Goal: Task Accomplishment & Management: Use online tool/utility

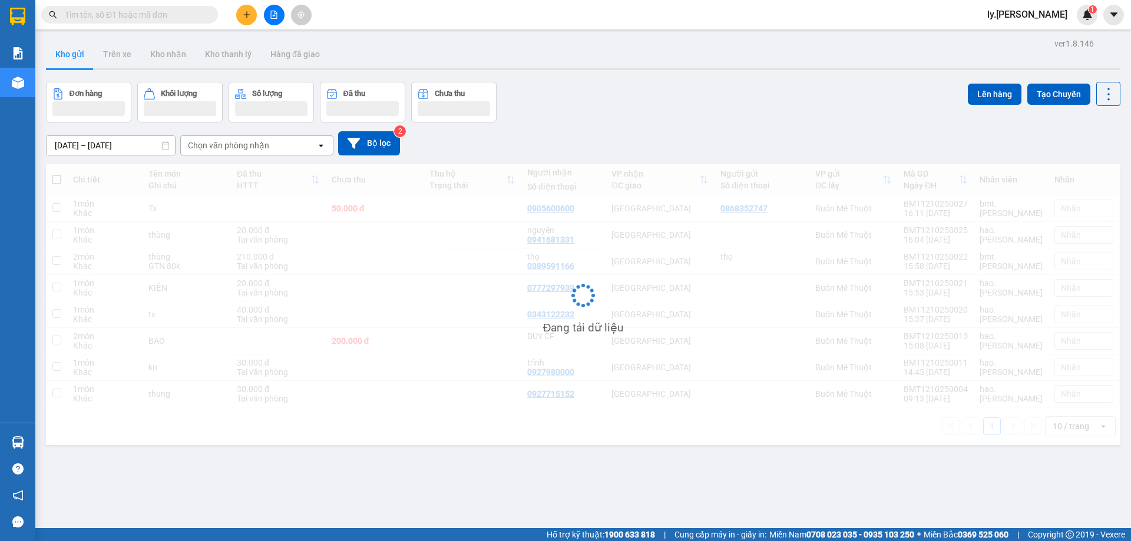
click at [285, 18] on div at bounding box center [274, 15] width 88 height 21
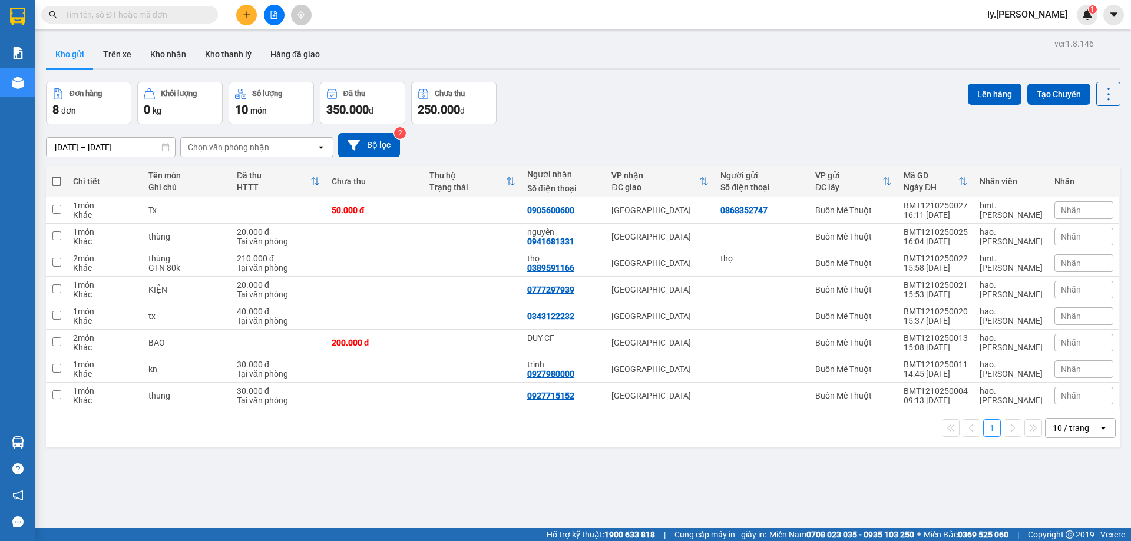
click at [277, 17] on icon "file-add" at bounding box center [274, 15] width 8 height 8
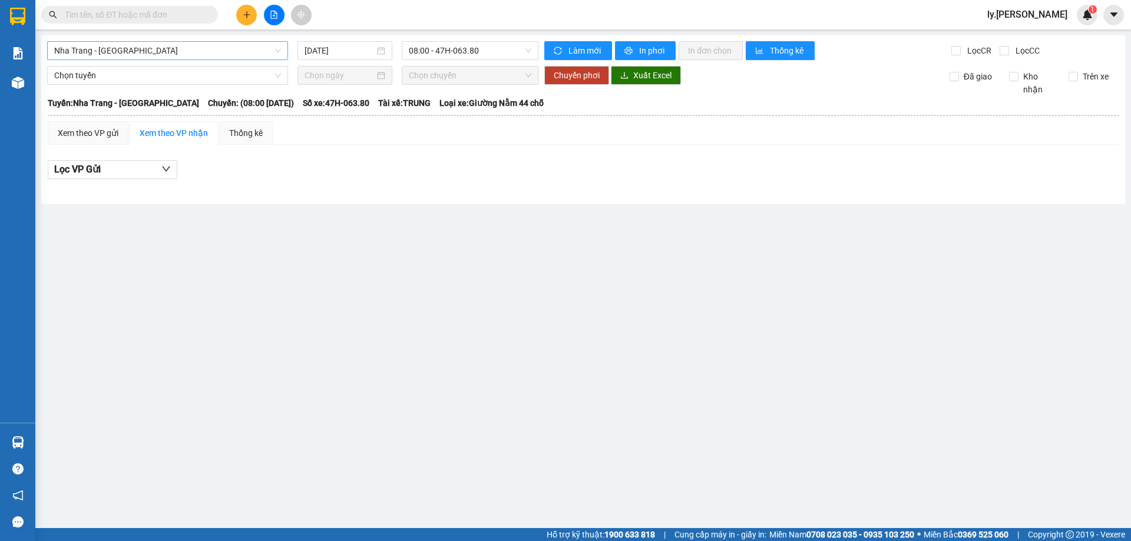
click at [177, 52] on span "Nha Trang - [GEOGRAPHIC_DATA]" at bounding box center [167, 51] width 227 height 18
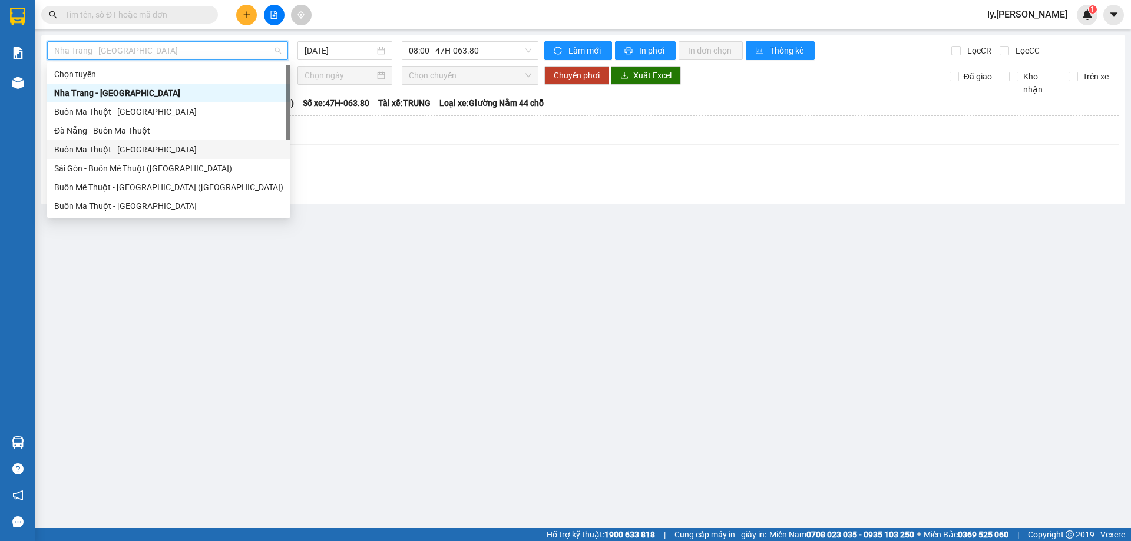
click at [170, 150] on div "Buôn Ma Thuột - [GEOGRAPHIC_DATA]" at bounding box center [168, 149] width 229 height 13
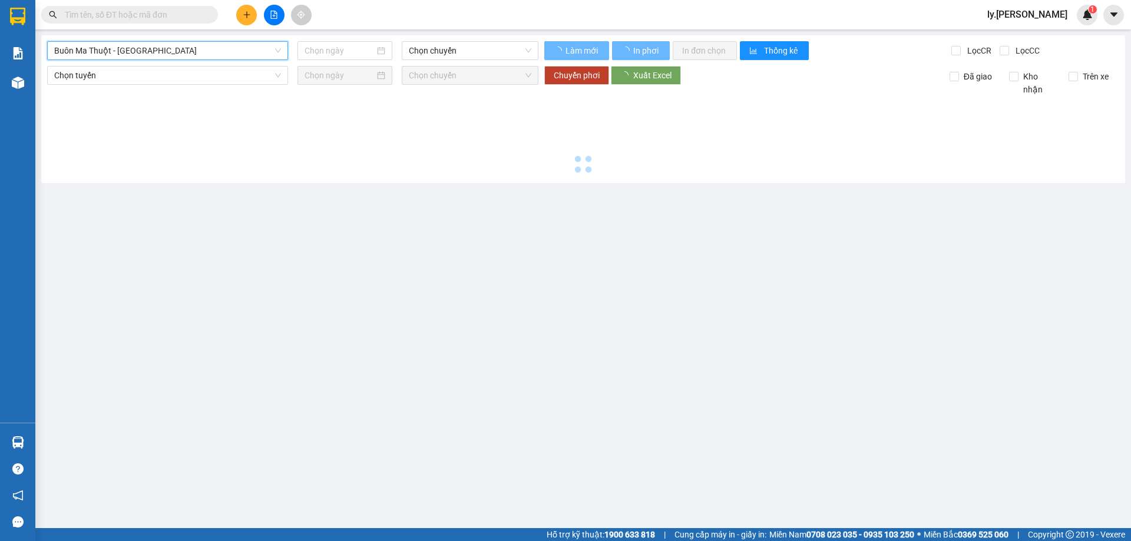
type input "[DATE]"
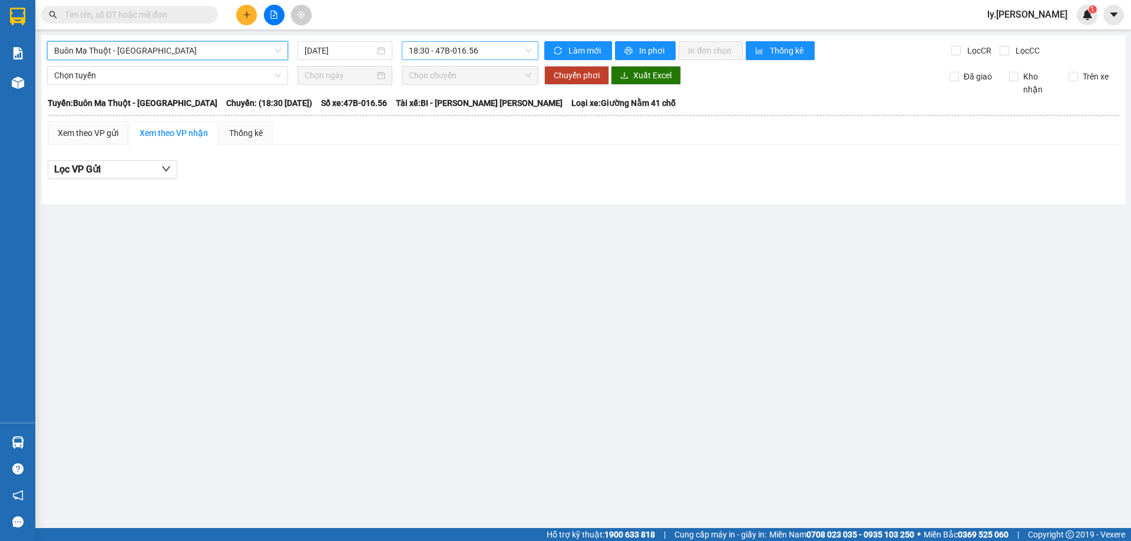
click at [457, 50] on span "18:30 - 47B-016.56" at bounding box center [470, 51] width 123 height 18
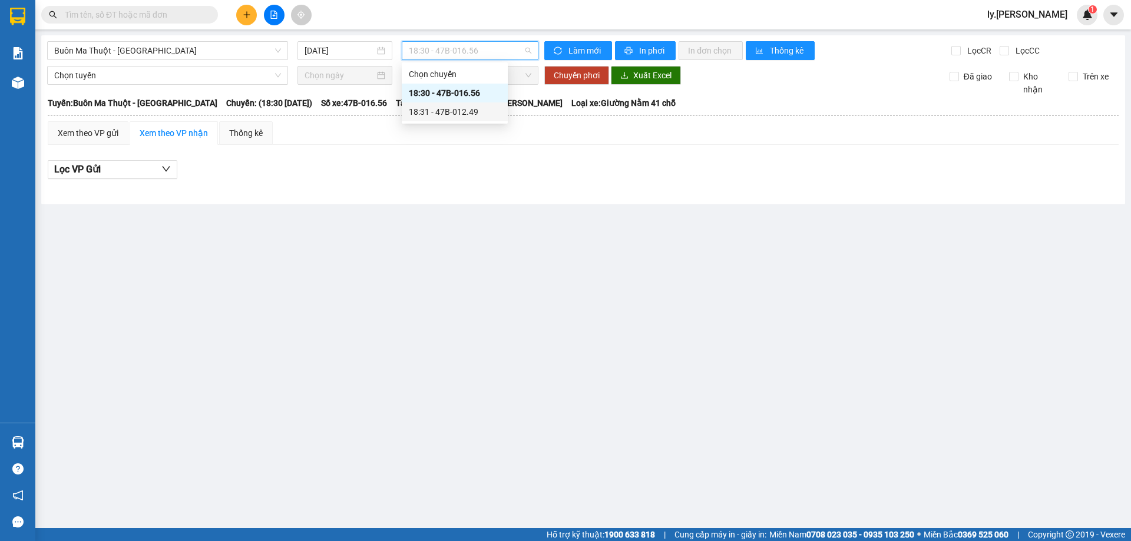
click at [461, 114] on div "18:31 - 47B-012.49" at bounding box center [455, 111] width 92 height 13
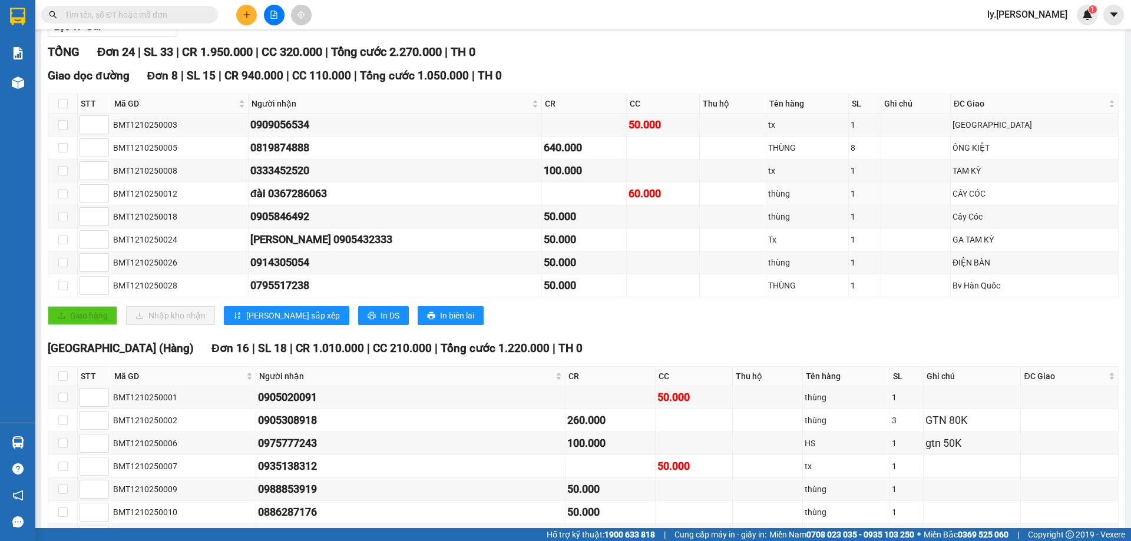
scroll to position [16, 0]
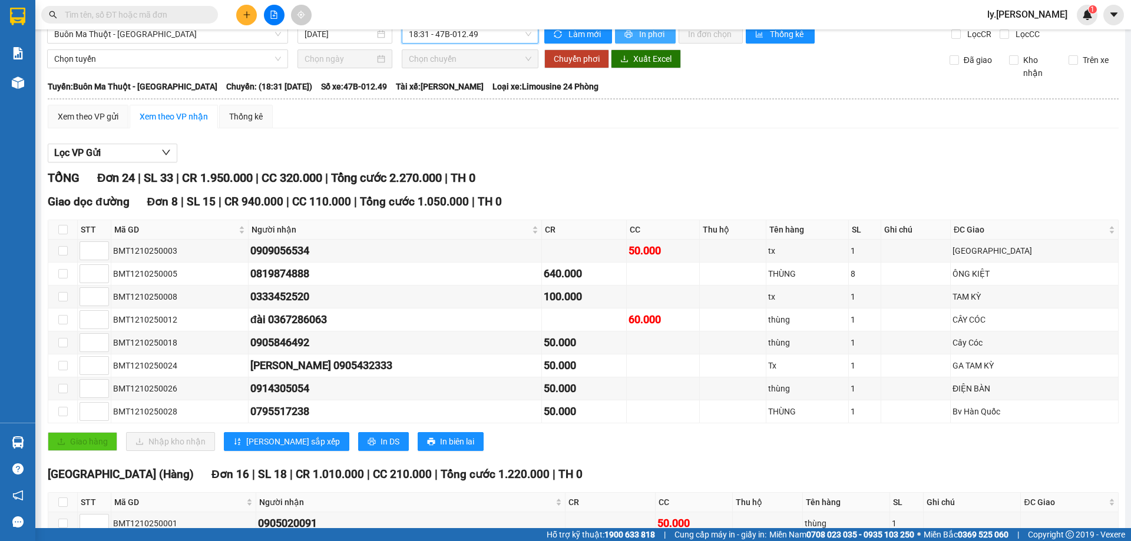
click at [648, 37] on span "In phơi" at bounding box center [652, 34] width 27 height 13
